Goal: Download file/media

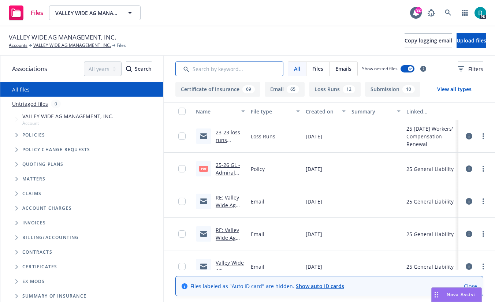
click at [224, 66] on input "Search by keyword..." at bounding box center [229, 68] width 108 height 15
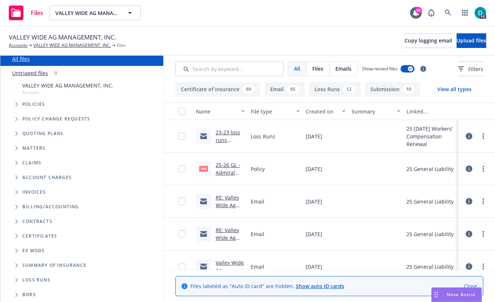
click at [16, 279] on icon "Folder Tree Example" at bounding box center [16, 280] width 3 height 4
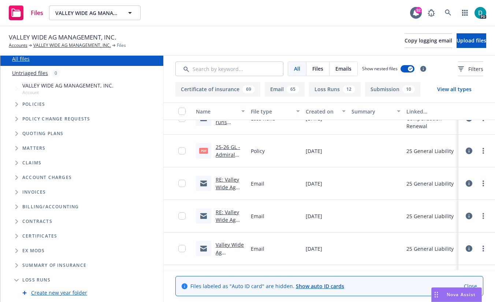
scroll to position [0, 0]
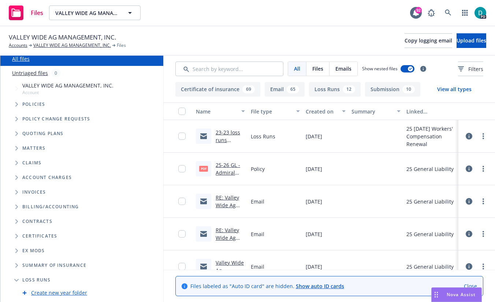
click at [228, 131] on link "23-23 loss runs (AMERITRUST).msg" at bounding box center [228, 144] width 27 height 30
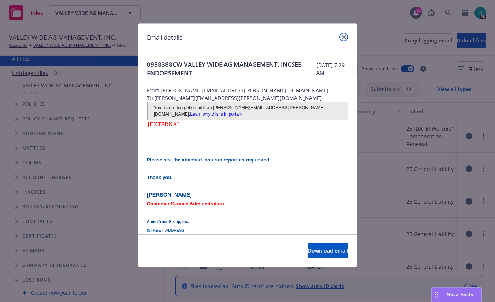
click at [344, 36] on icon "close" at bounding box center [343, 37] width 4 height 4
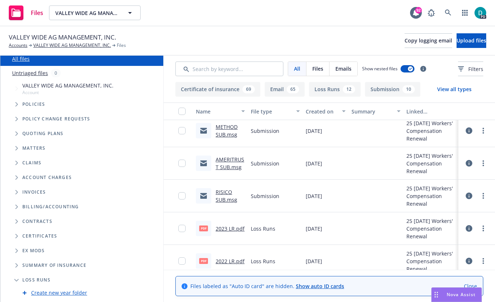
scroll to position [418, 0]
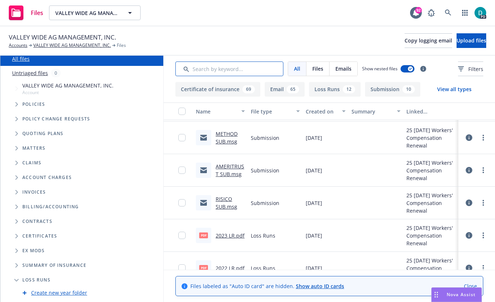
click at [237, 69] on input "Search by keyword..." at bounding box center [229, 68] width 108 height 15
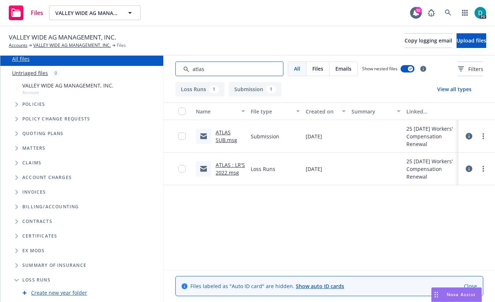
scroll to position [0, 0]
type input "atlas"
click at [225, 169] on link "ATLAS : LR'S 2022.msg" at bounding box center [229, 168] width 29 height 15
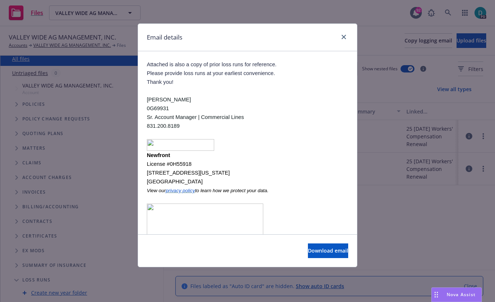
scroll to position [417, 0]
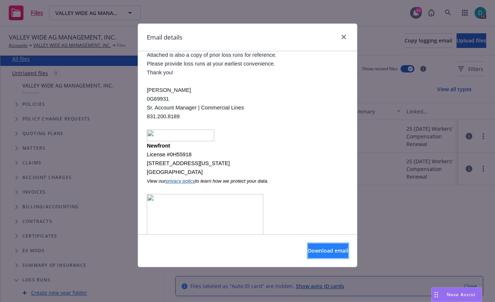
click at [310, 249] on span "Download email" at bounding box center [328, 250] width 40 height 7
click at [344, 36] on icon "close" at bounding box center [343, 37] width 4 height 4
